Goal: Check status: Check status

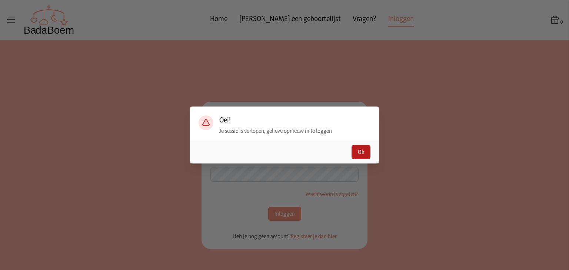
type input "[EMAIL_ADDRESS][DOMAIN_NAME]"
click at [360, 155] on button "Ok" at bounding box center [361, 152] width 19 height 14
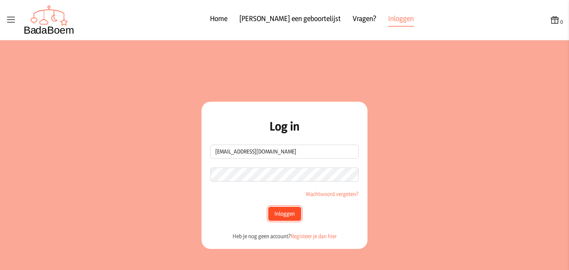
click at [291, 213] on button "Inloggen" at bounding box center [284, 214] width 33 height 14
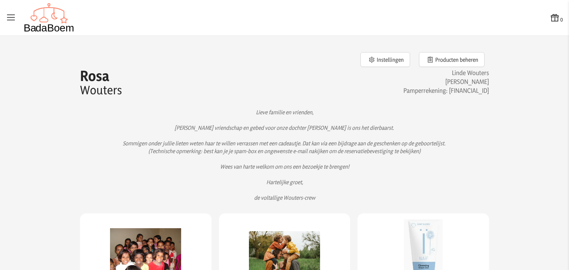
click at [8, 16] on icon at bounding box center [11, 18] width 10 height 10
click at [1, 1] on input "checkbox" at bounding box center [0, 0] width 1 height 1
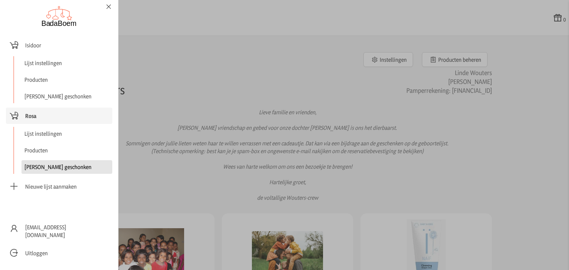
click at [38, 162] on link "[PERSON_NAME] geschonken" at bounding box center [66, 167] width 91 height 14
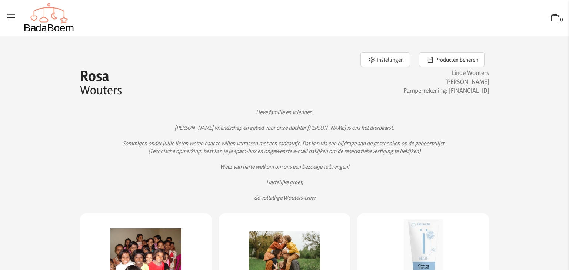
checkbox input "false"
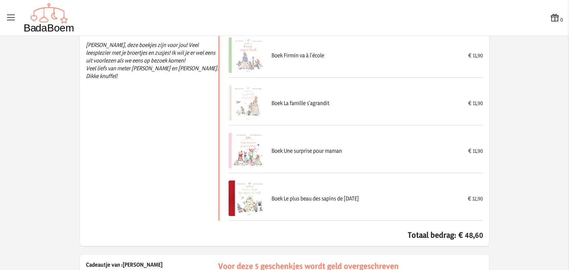
scroll to position [625, 0]
